Goal: Task Accomplishment & Management: Manage account settings

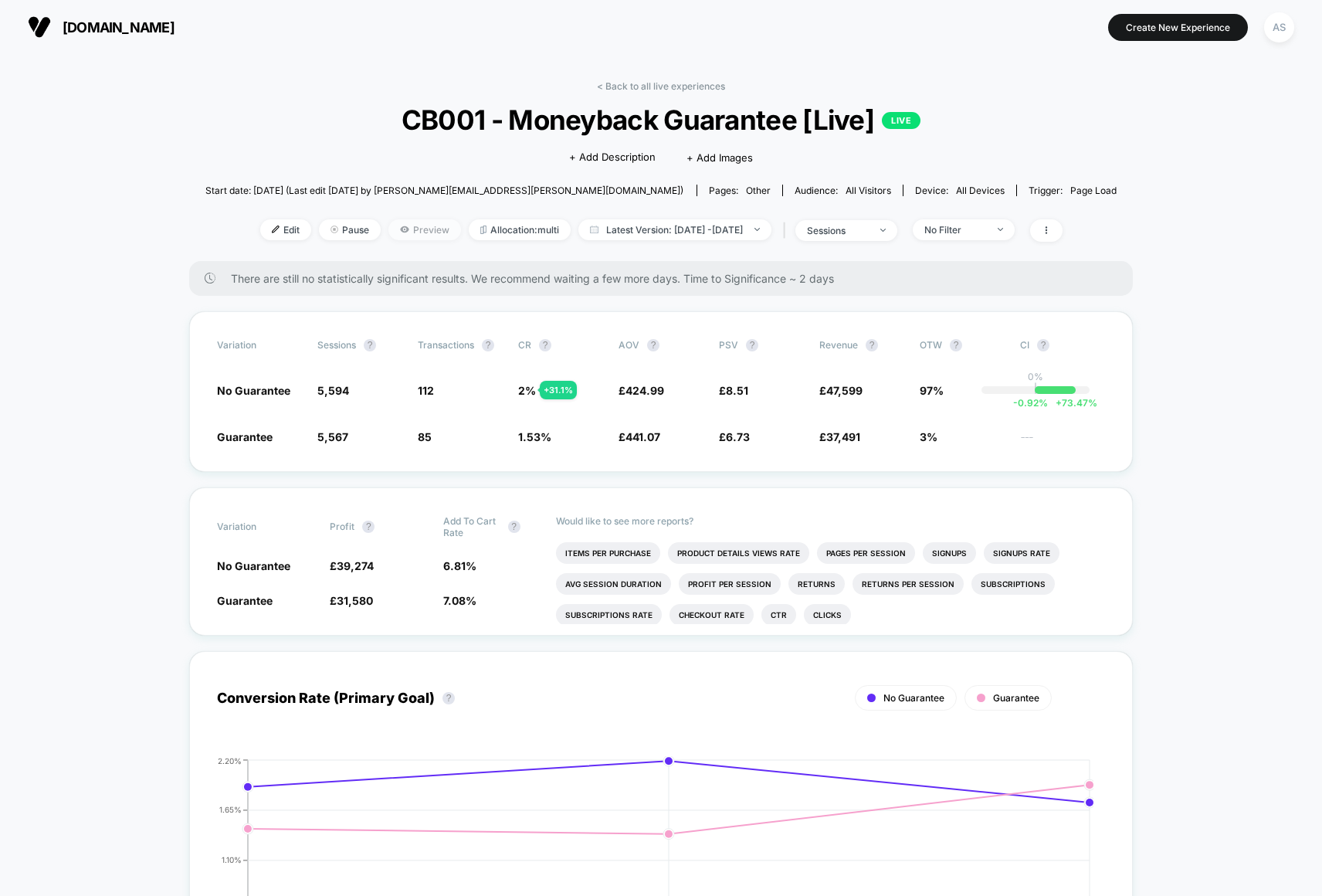
click at [393, 221] on span "Preview" at bounding box center [425, 230] width 73 height 21
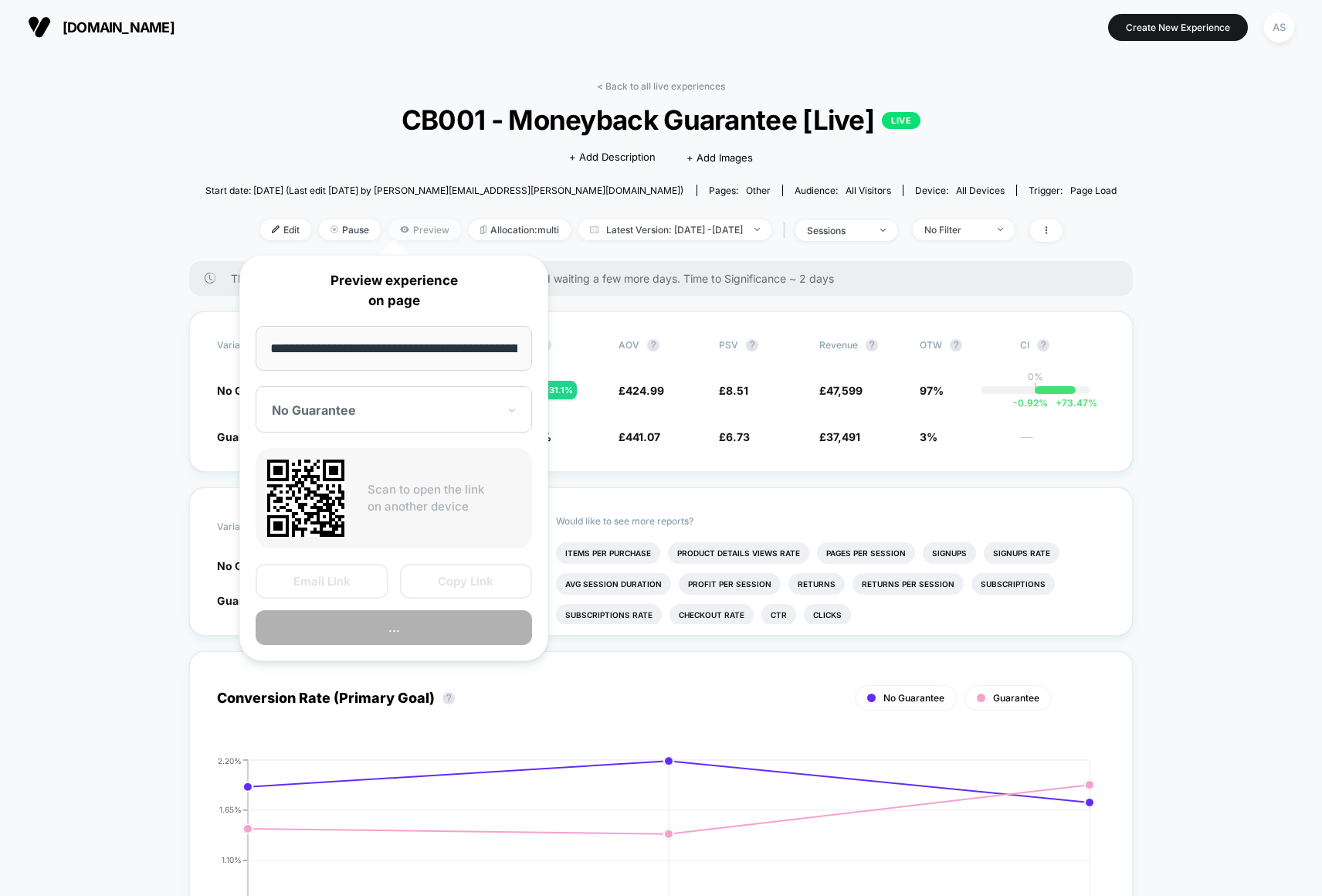
scroll to position [0, 235]
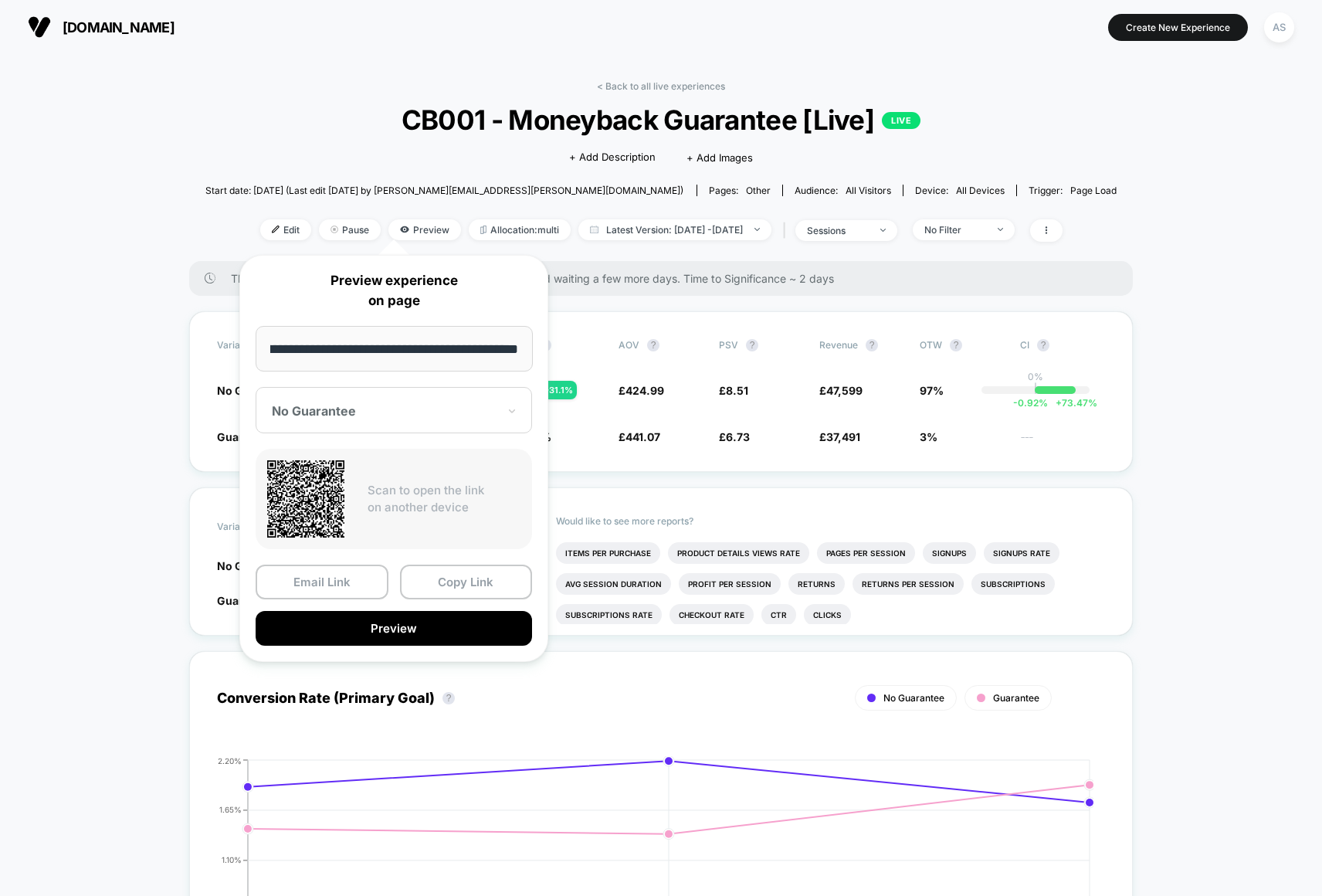
click at [385, 410] on div at bounding box center [384, 410] width 225 height 15
click at [338, 462] on div "No Guarantee" at bounding box center [393, 464] width 261 height 28
click at [443, 583] on button "Copy Link" at bounding box center [467, 582] width 133 height 34
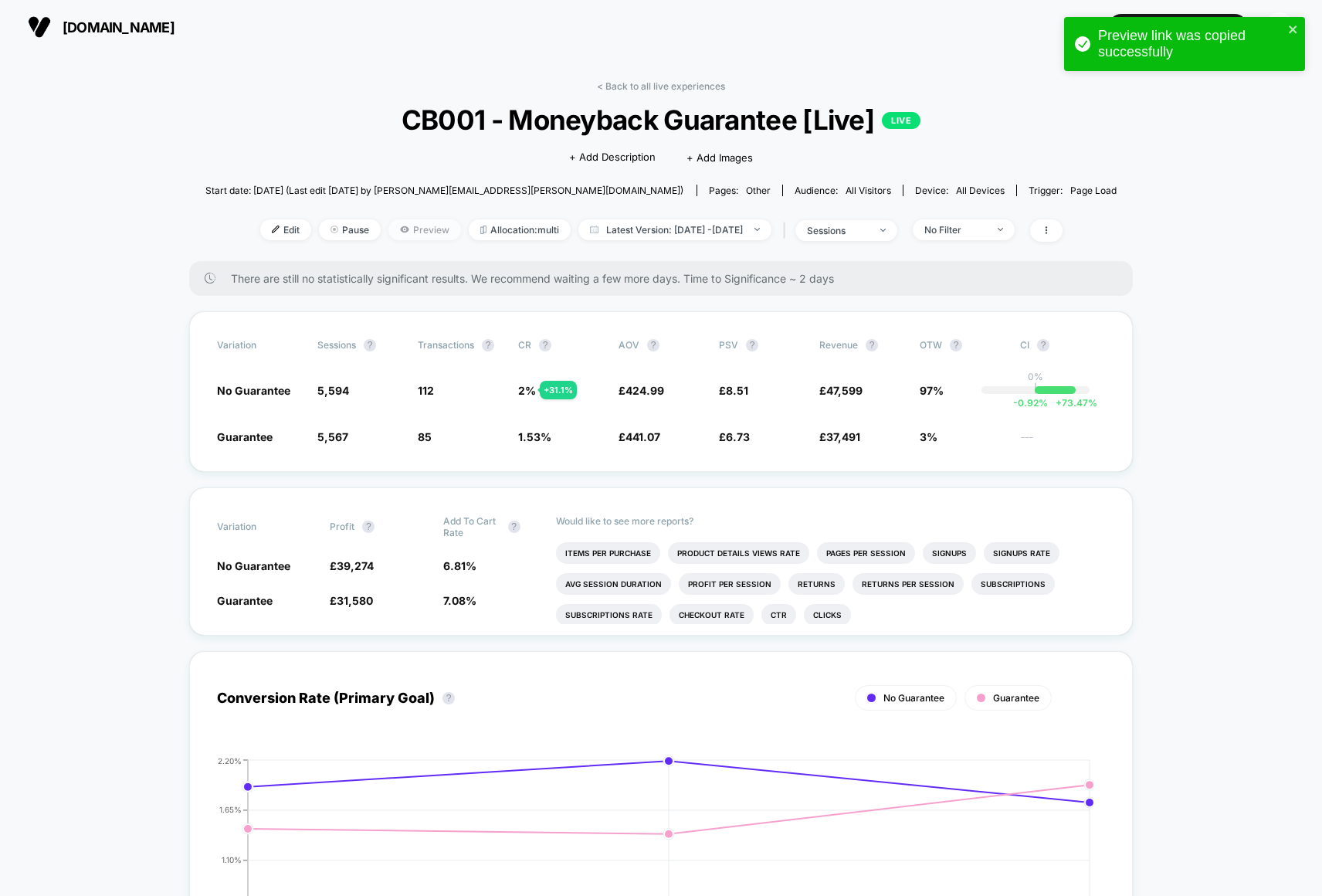
click at [390, 228] on span "Preview" at bounding box center [425, 230] width 73 height 21
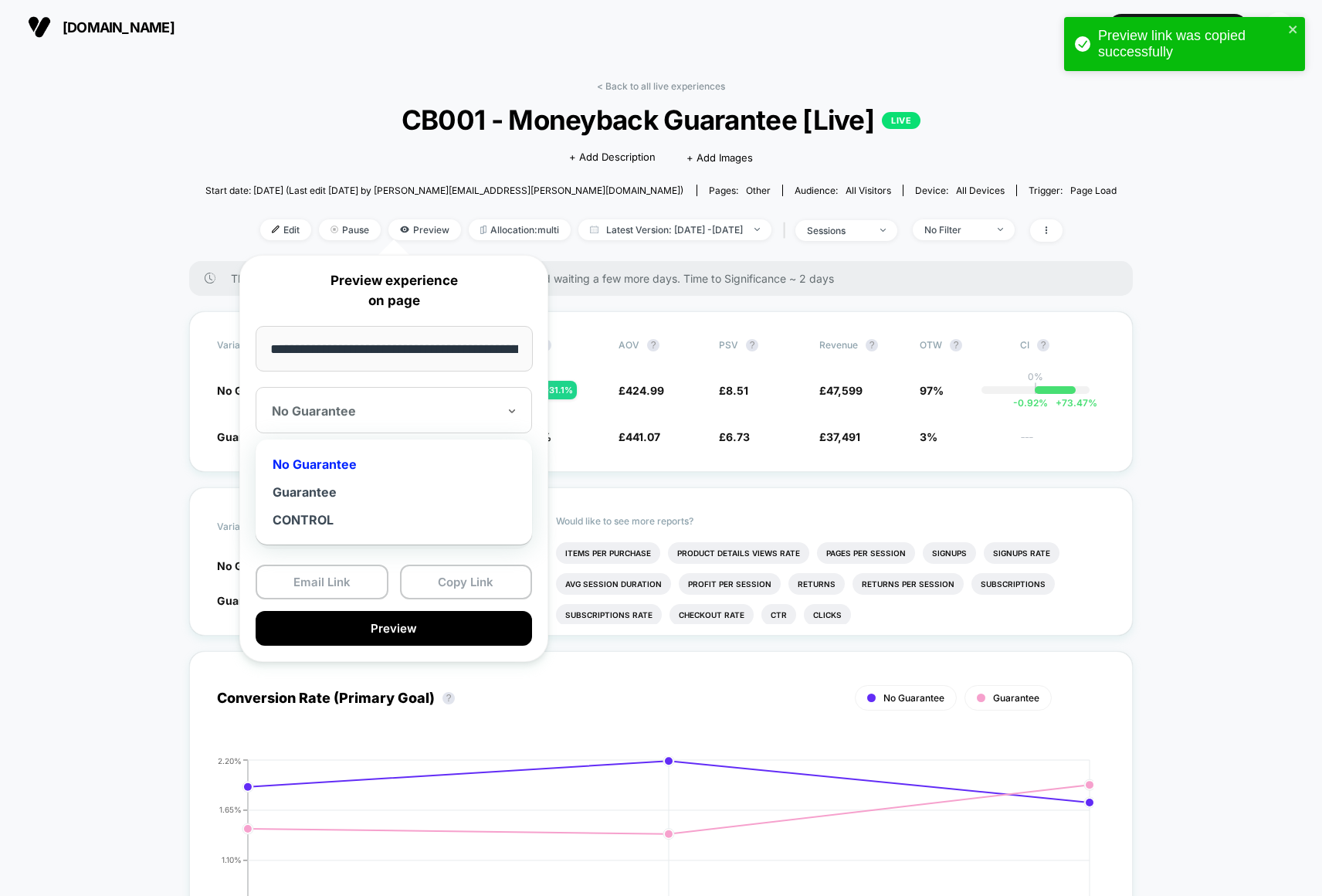
click at [387, 403] on div at bounding box center [384, 410] width 225 height 15
click at [323, 490] on div "Guarantee" at bounding box center [393, 491] width 261 height 28
click at [464, 586] on button "Copy Link" at bounding box center [467, 582] width 133 height 34
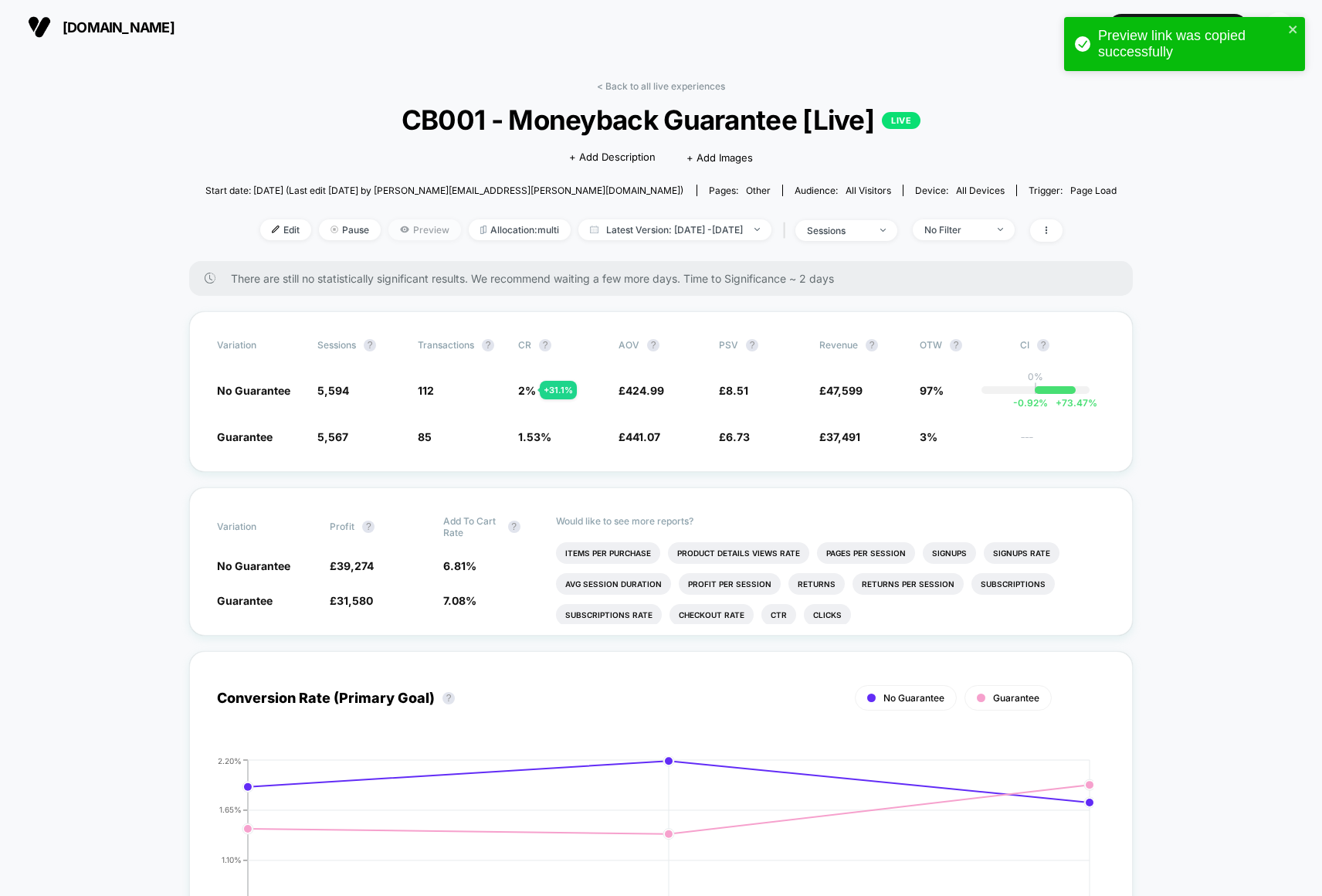
click at [400, 226] on span "Preview" at bounding box center [425, 230] width 73 height 21
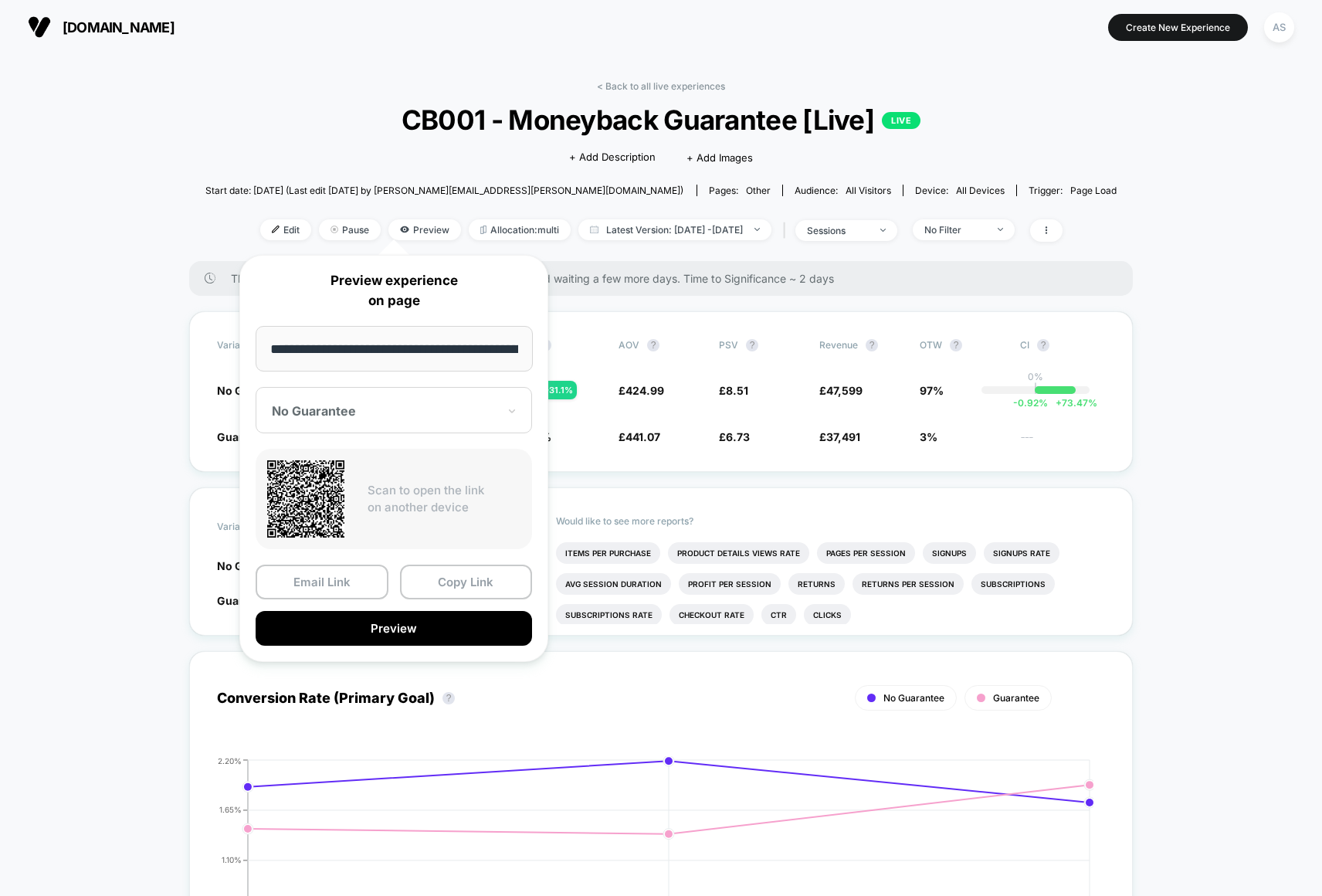
click at [444, 434] on div "**********" at bounding box center [394, 458] width 309 height 407
click at [432, 418] on div "No Guarantee" at bounding box center [385, 410] width 229 height 18
click at [331, 494] on div "Guarantee" at bounding box center [393, 491] width 261 height 28
click at [486, 588] on button "Copy Link" at bounding box center [467, 582] width 133 height 34
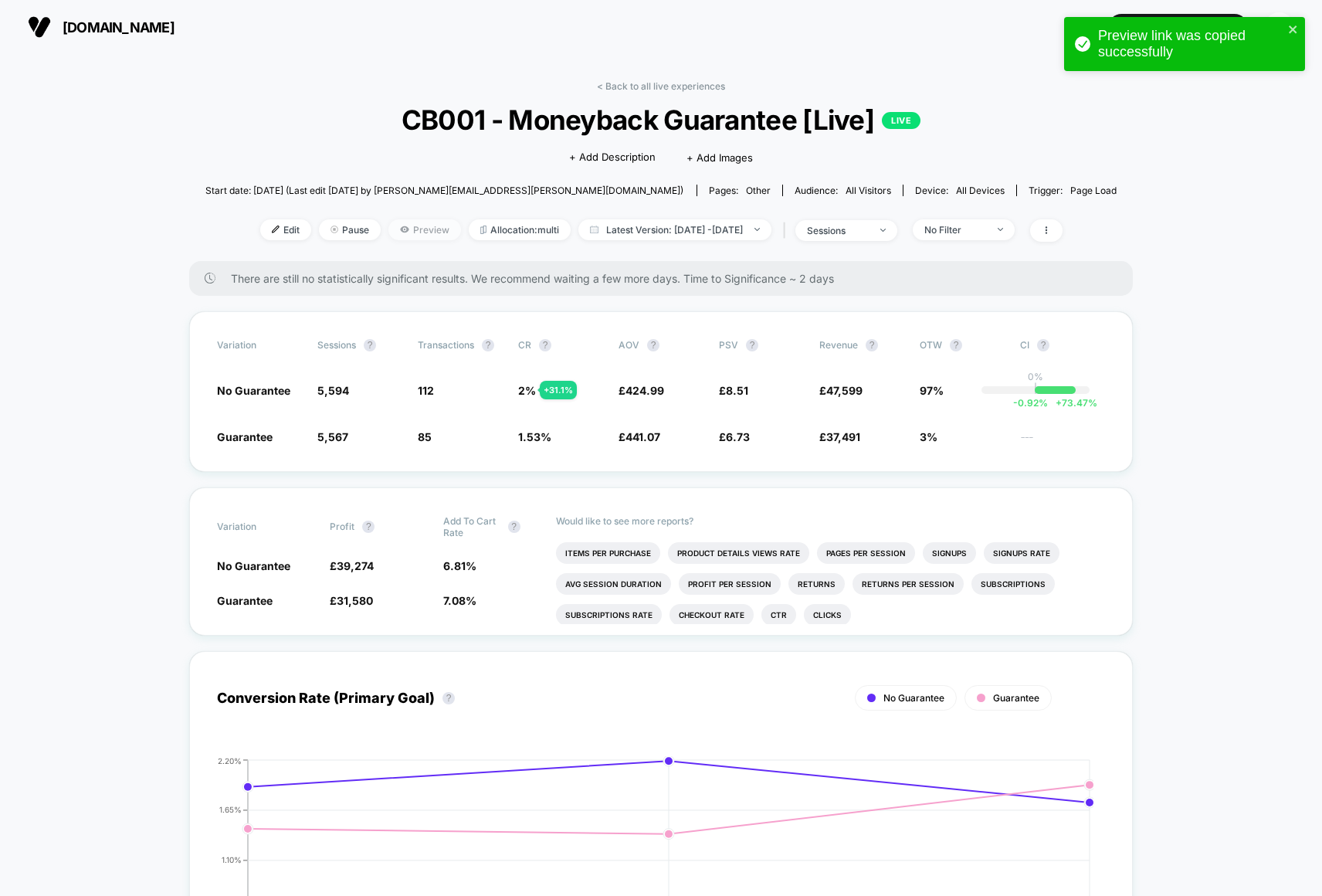
click at [400, 230] on icon at bounding box center [404, 229] width 8 height 6
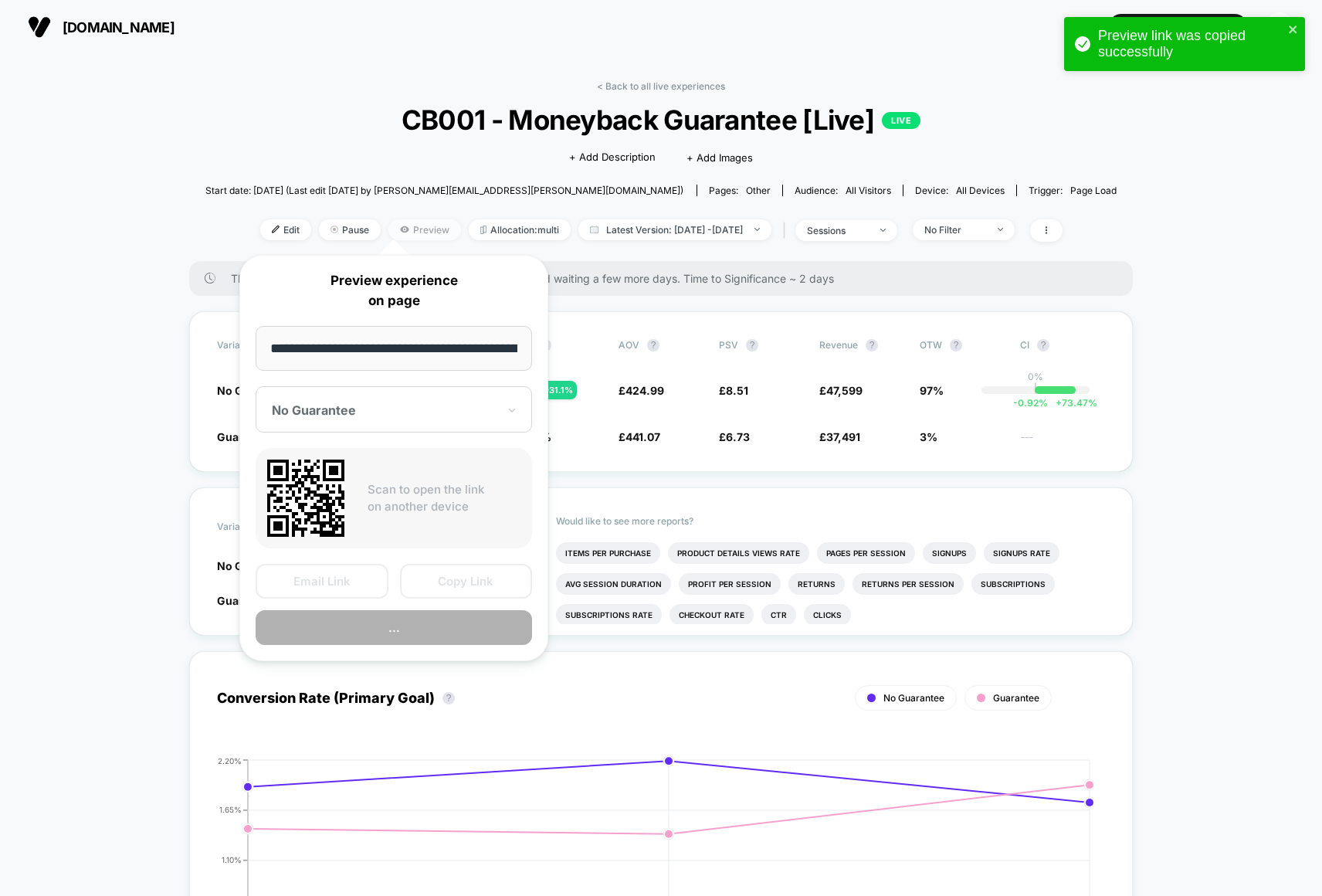
scroll to position [0, 235]
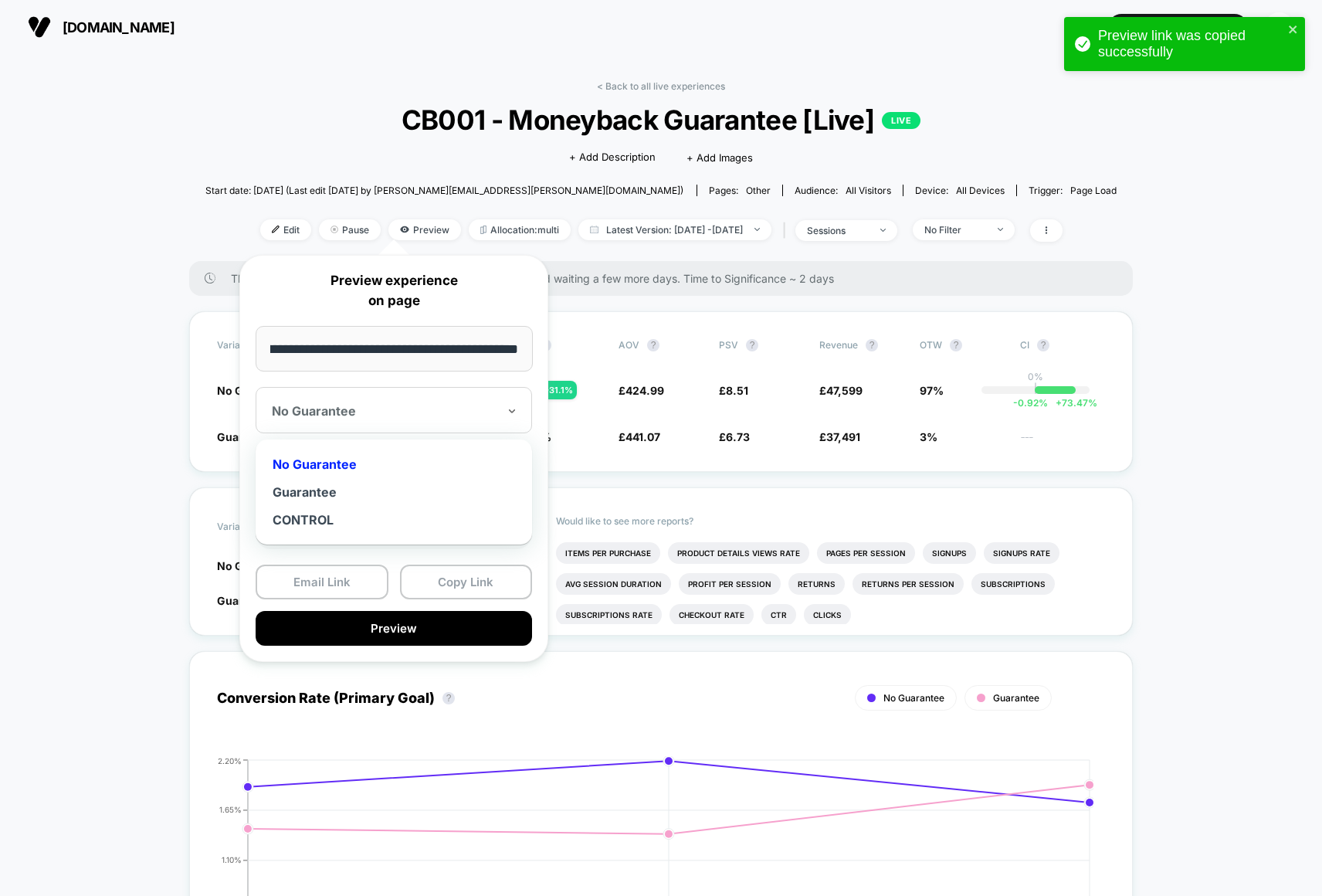
click at [353, 422] on div "No Guarantee" at bounding box center [394, 409] width 276 height 46
click at [319, 515] on div "CONTROL" at bounding box center [393, 519] width 261 height 28
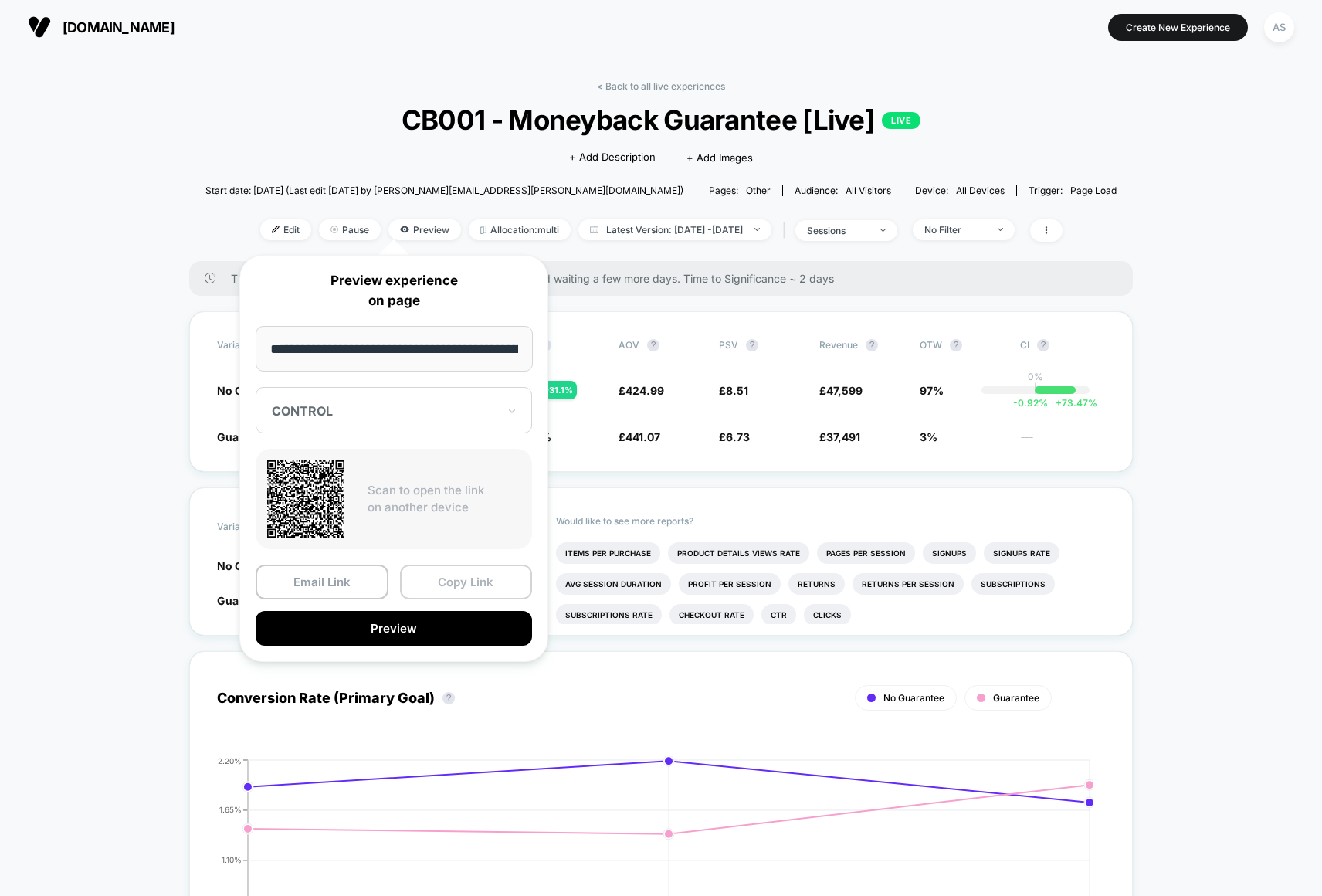
click at [463, 586] on button "Copy Link" at bounding box center [467, 582] width 133 height 34
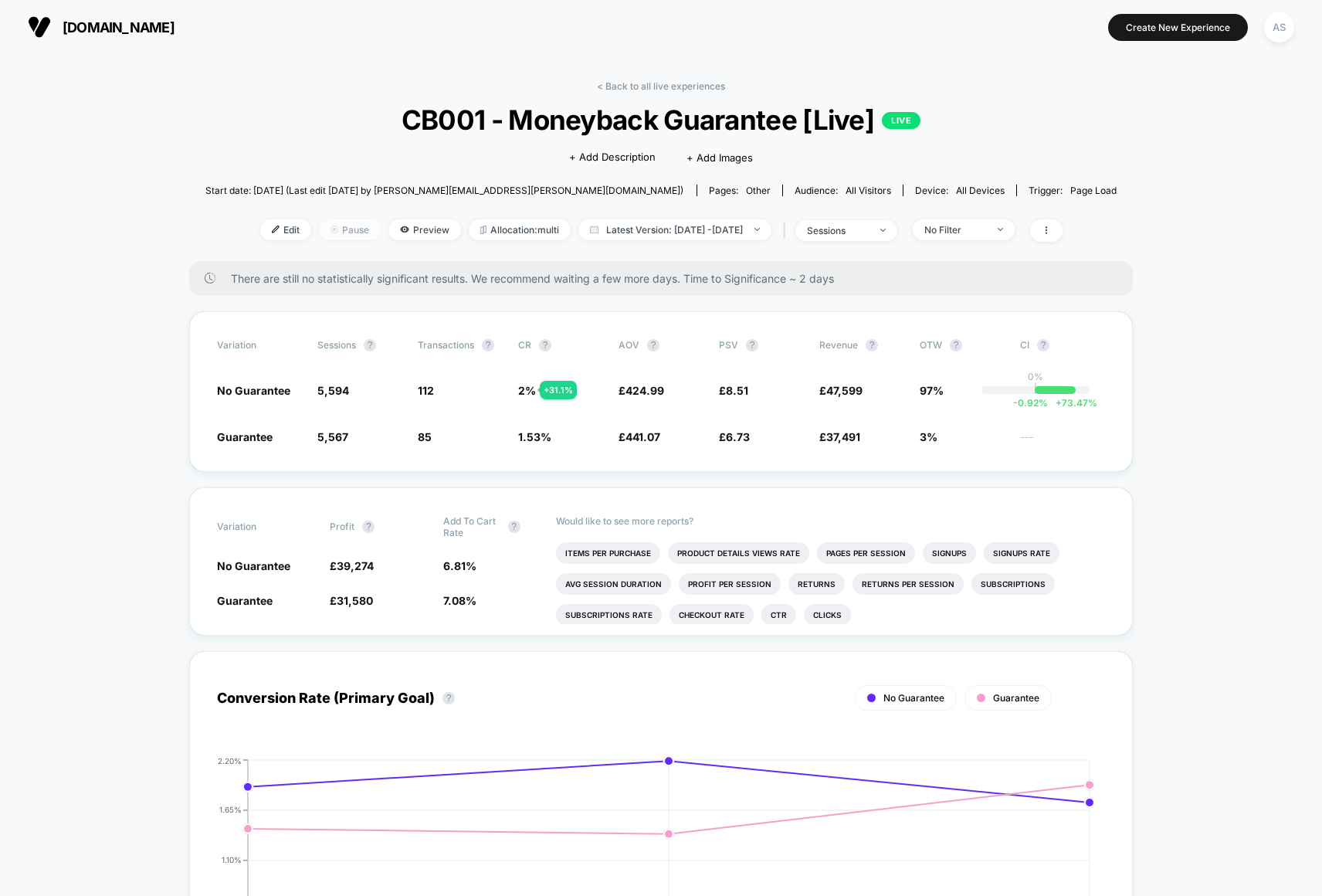
click at [319, 230] on span "Pause" at bounding box center [350, 230] width 62 height 21
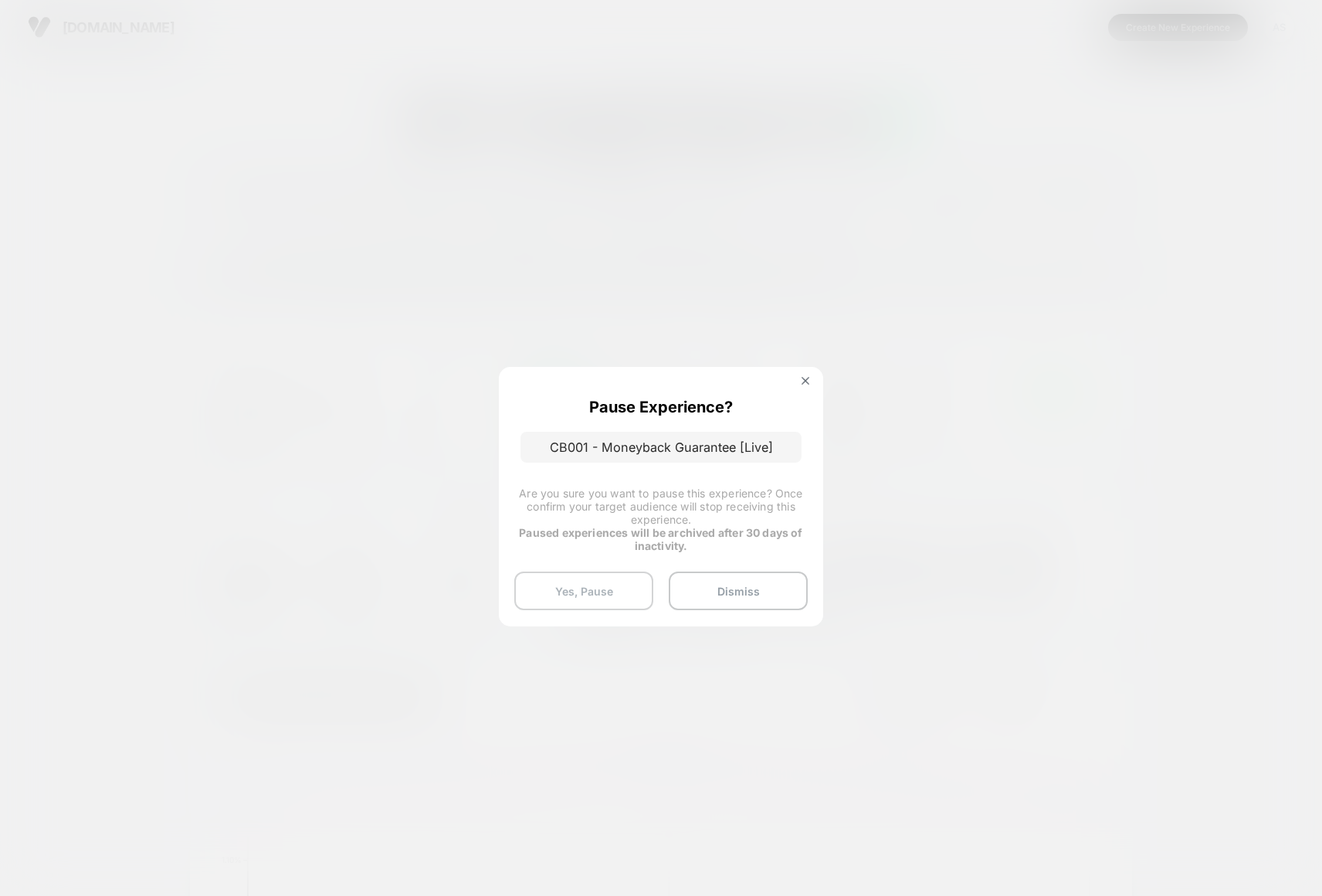
click at [633, 587] on button "Yes, Pause" at bounding box center [583, 590] width 139 height 39
